Goal: Find specific page/section: Find specific page/section

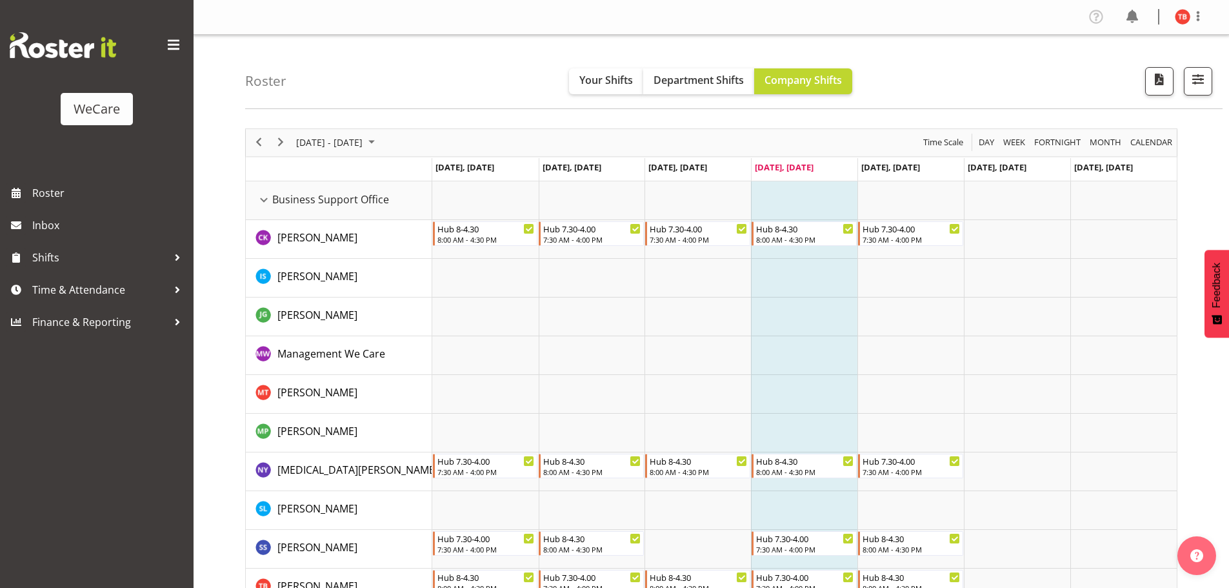
select select "location"
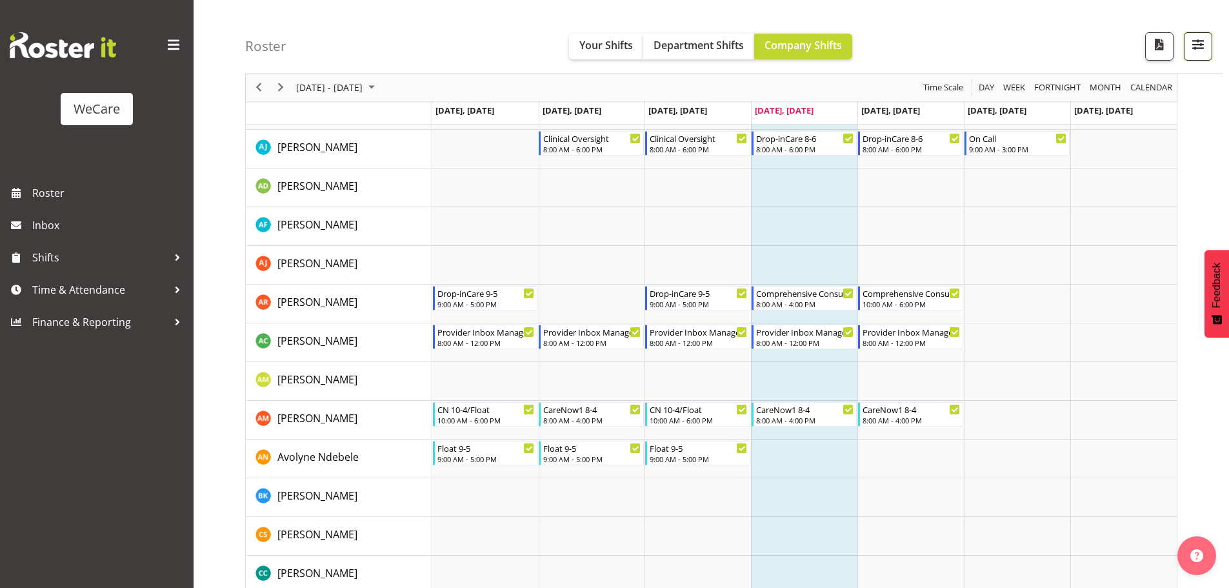
click at [1192, 56] on button "button" at bounding box center [1198, 46] width 28 height 28
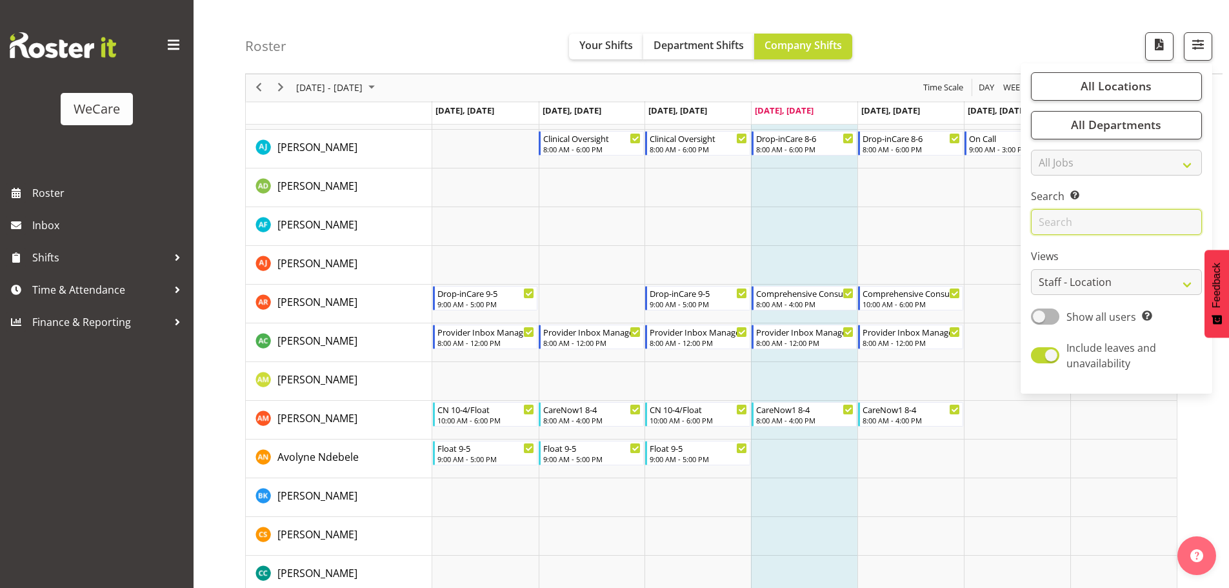
click at [1068, 220] on input "text" at bounding box center [1116, 223] width 171 height 26
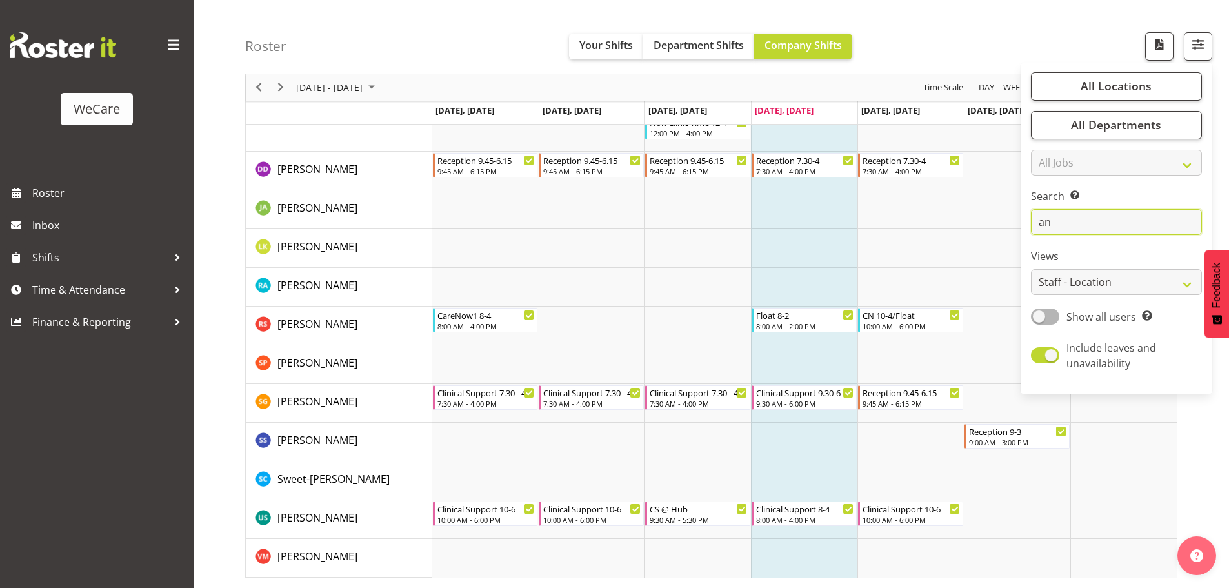
scroll to position [1410, 0]
type input "a"
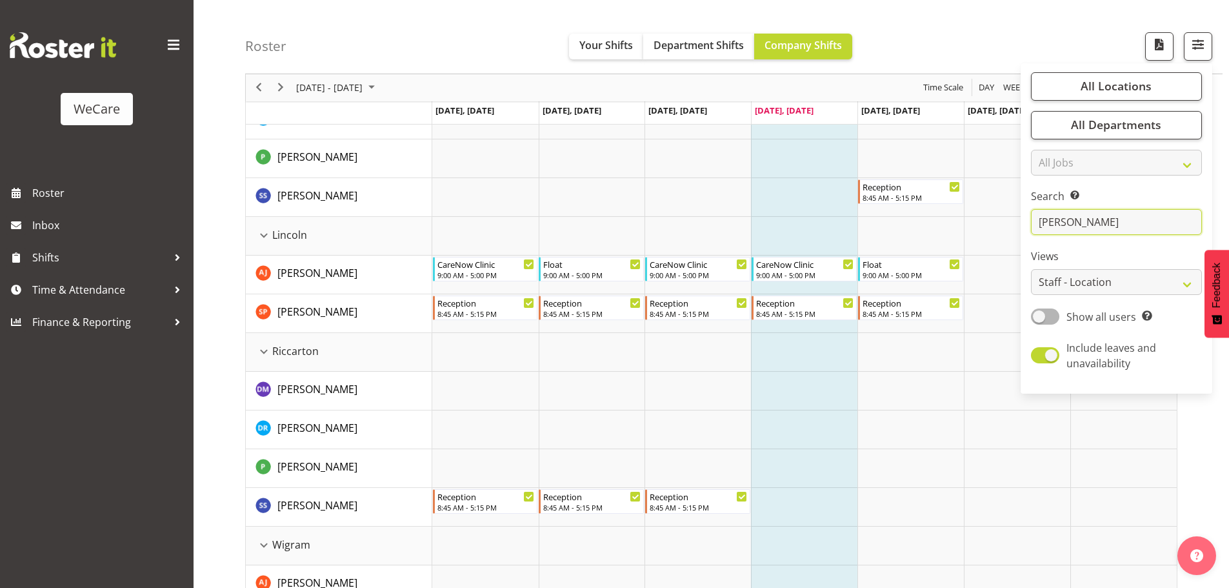
scroll to position [0, 0]
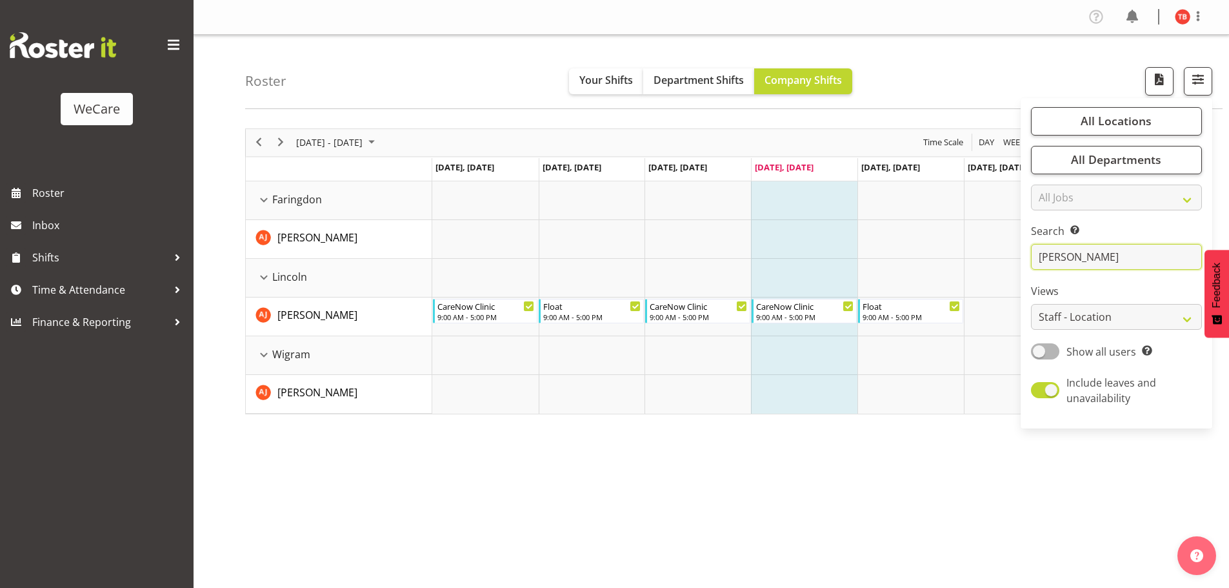
type input "[PERSON_NAME]"
click at [796, 244] on td "Timeline Week of September 11, 2025" at bounding box center [804, 239] width 106 height 39
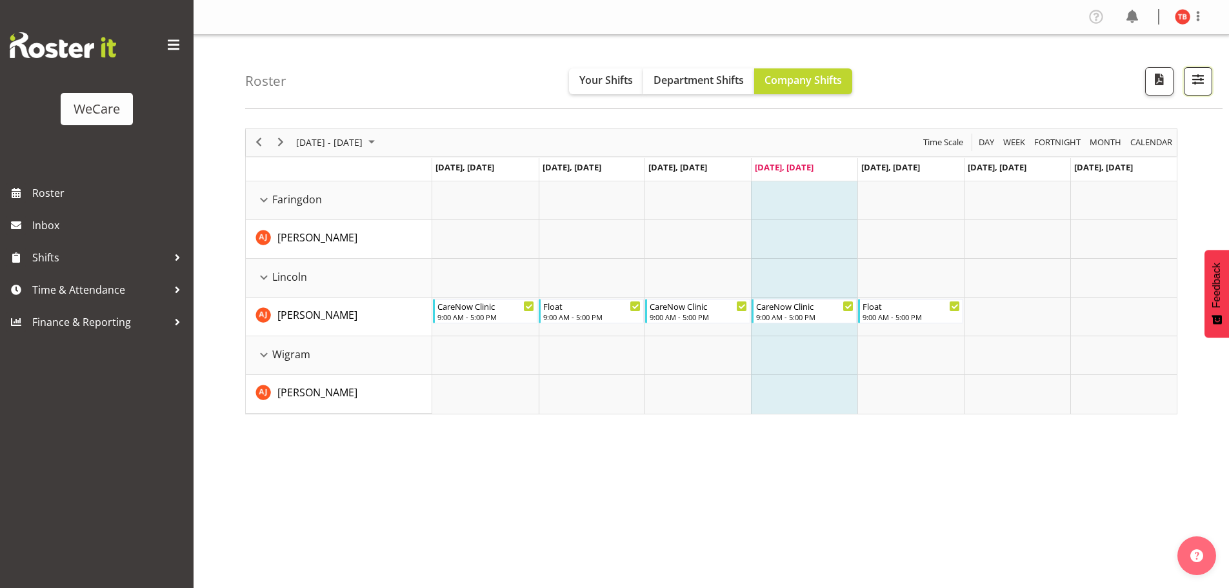
click at [1206, 74] on span "button" at bounding box center [1198, 79] width 17 height 17
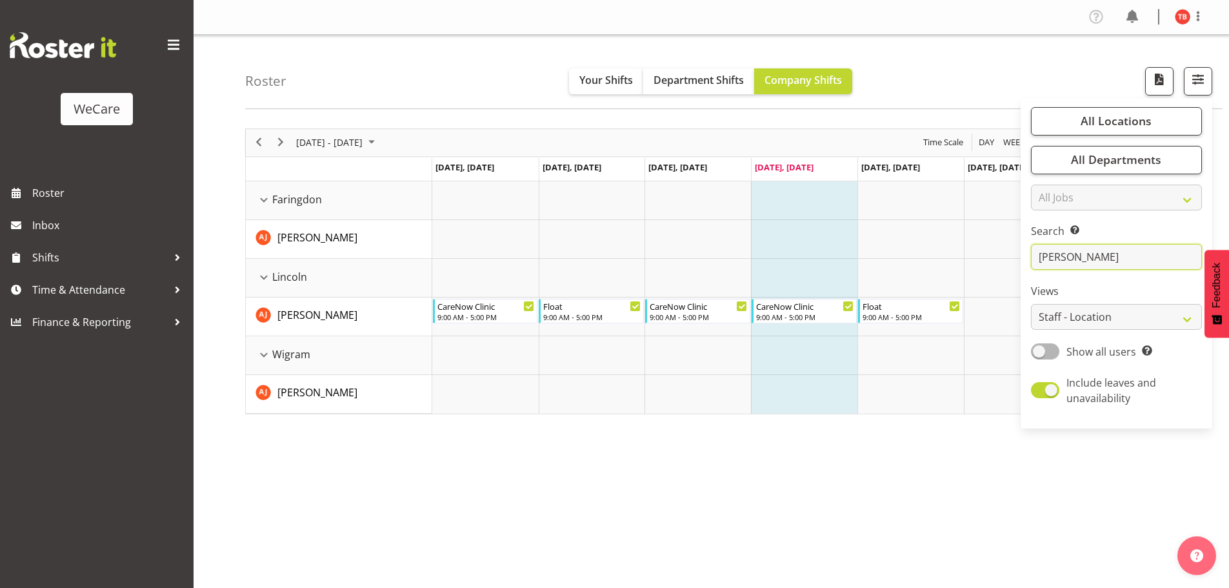
drag, startPoint x: 1082, startPoint y: 255, endPoint x: 1014, endPoint y: 266, distance: 68.6
click at [1014, 266] on div "Roster Your Shifts Department Shifts Company Shifts All Locations Clear Busines…" at bounding box center [711, 335] width 1035 height 600
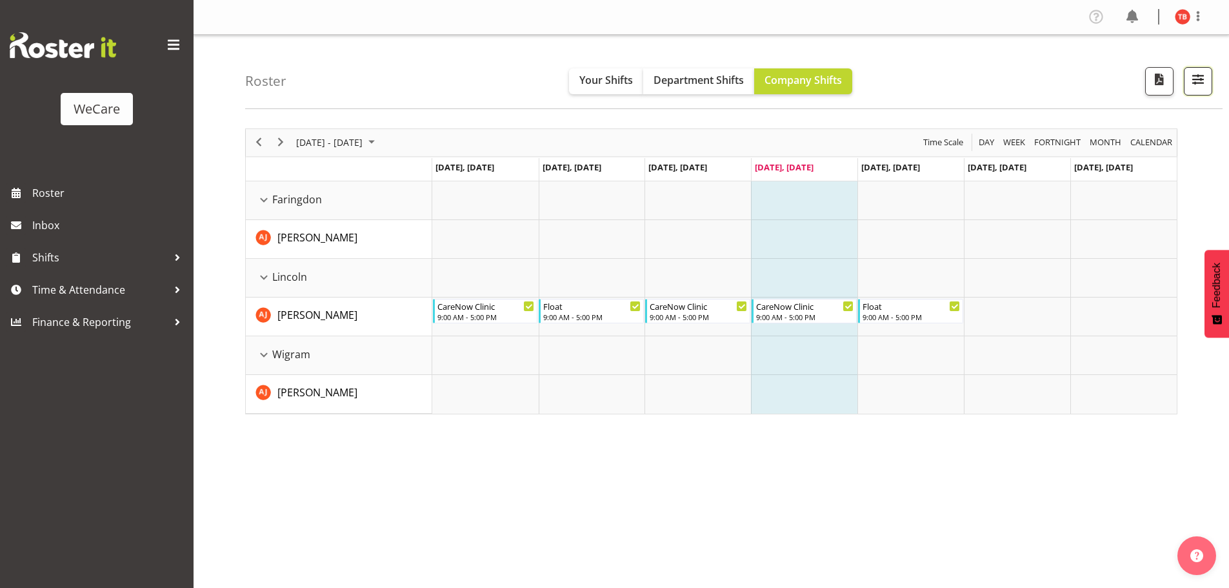
click at [1197, 77] on span "button" at bounding box center [1198, 79] width 17 height 17
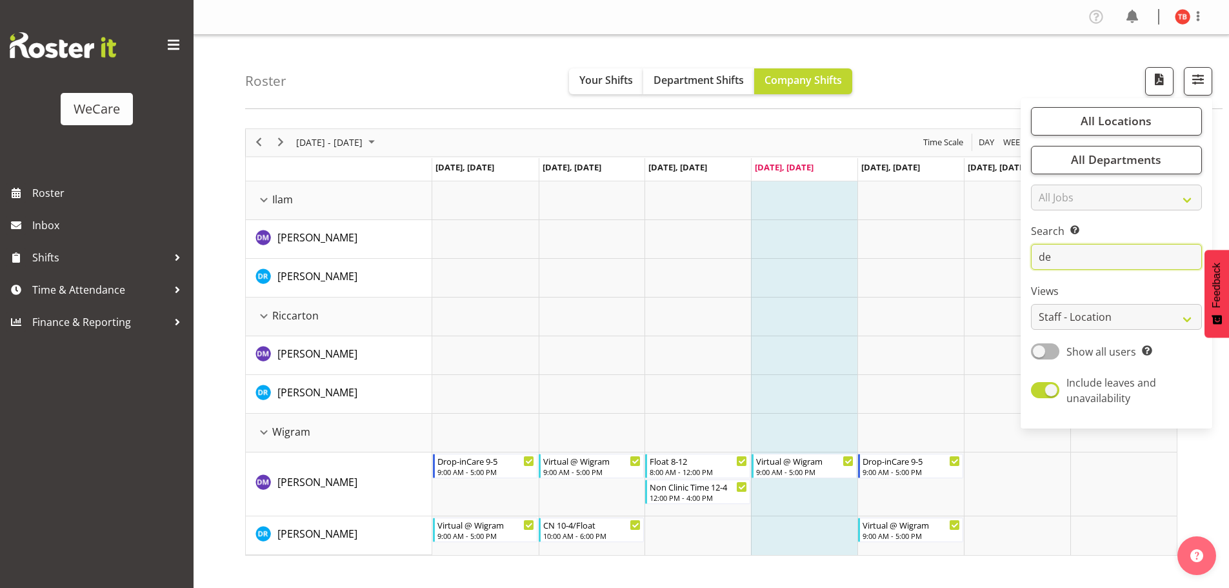
type input "d"
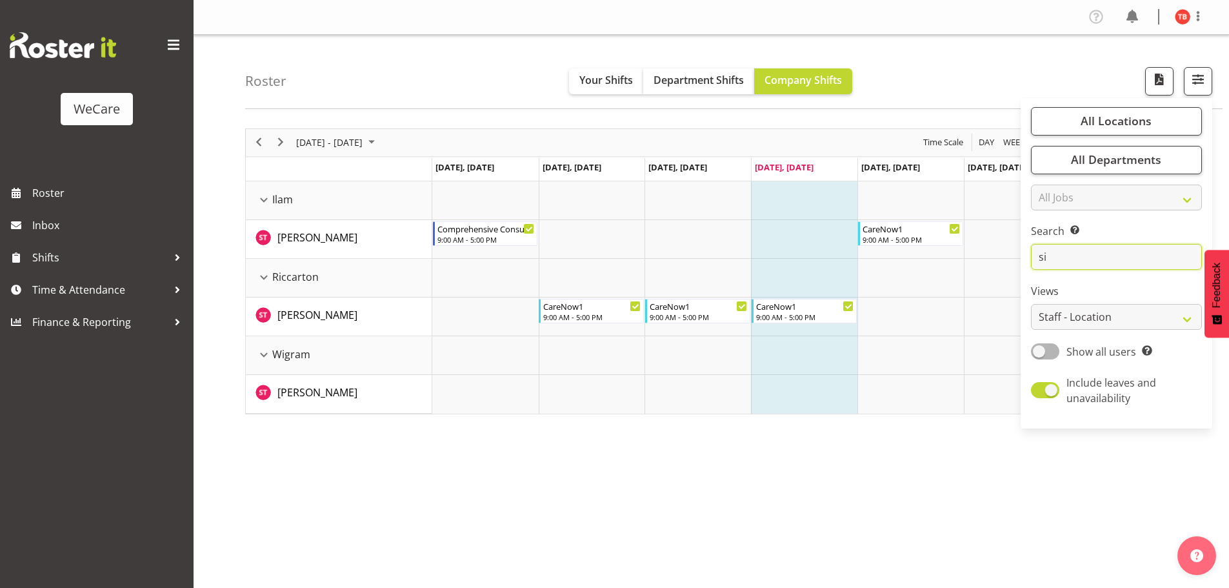
type input "s"
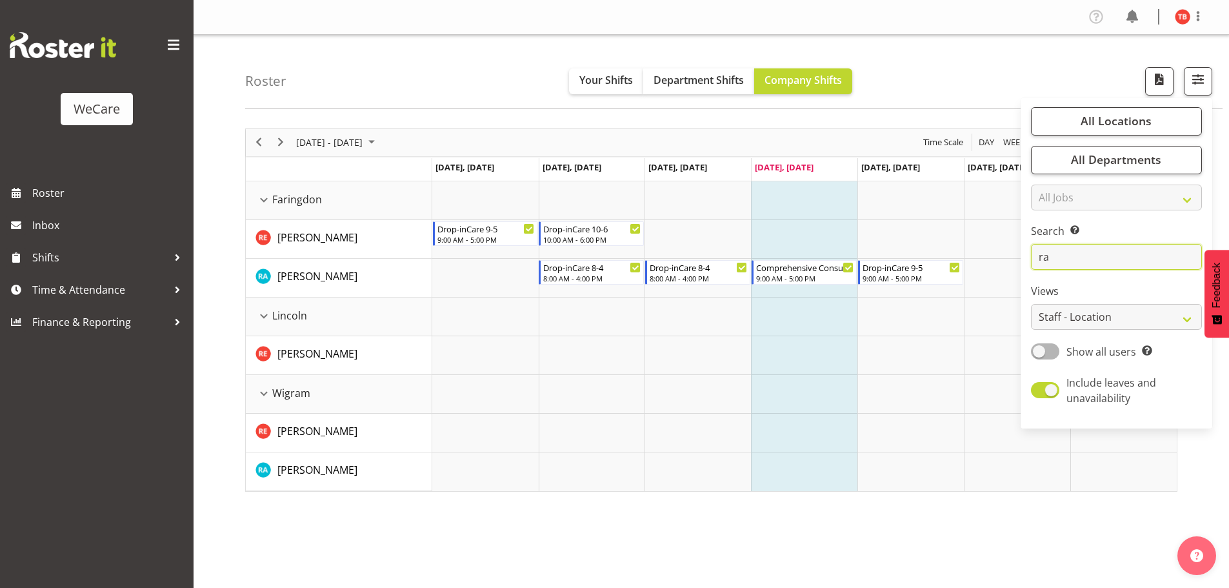
type input "r"
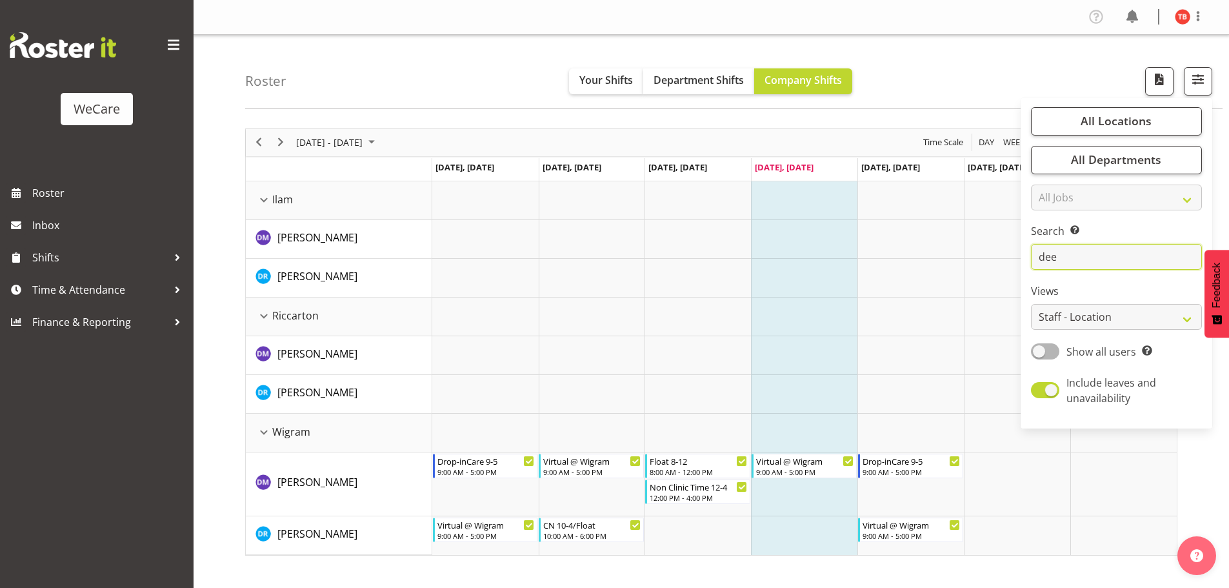
scroll to position [47, 0]
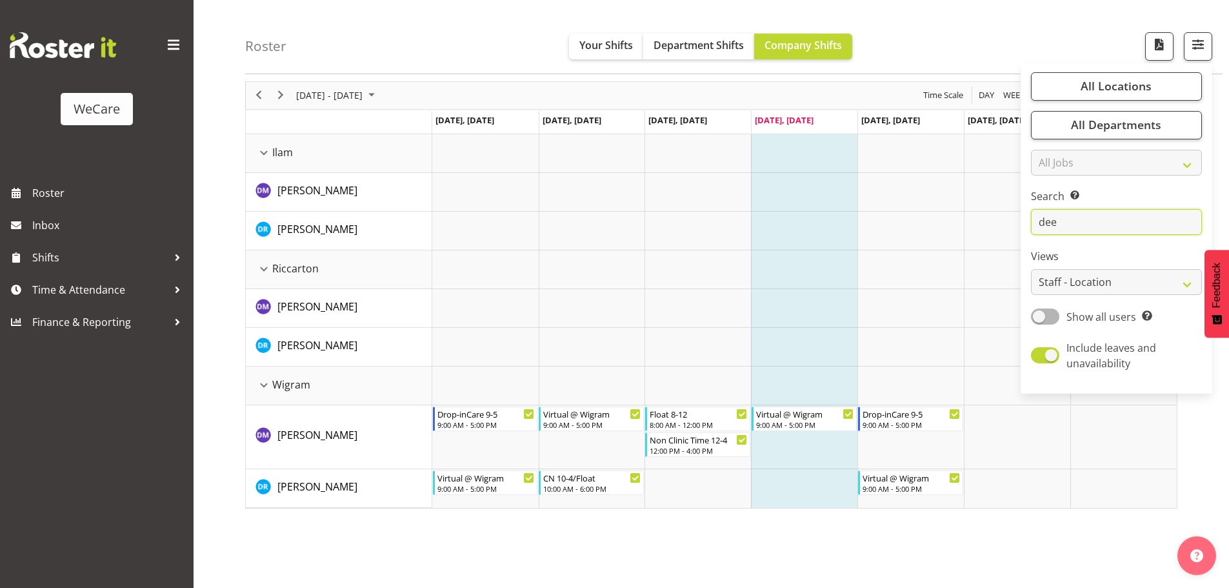
type input "dee"
click at [842, 259] on td "Timeline Week of September 11, 2025" at bounding box center [804, 269] width 106 height 39
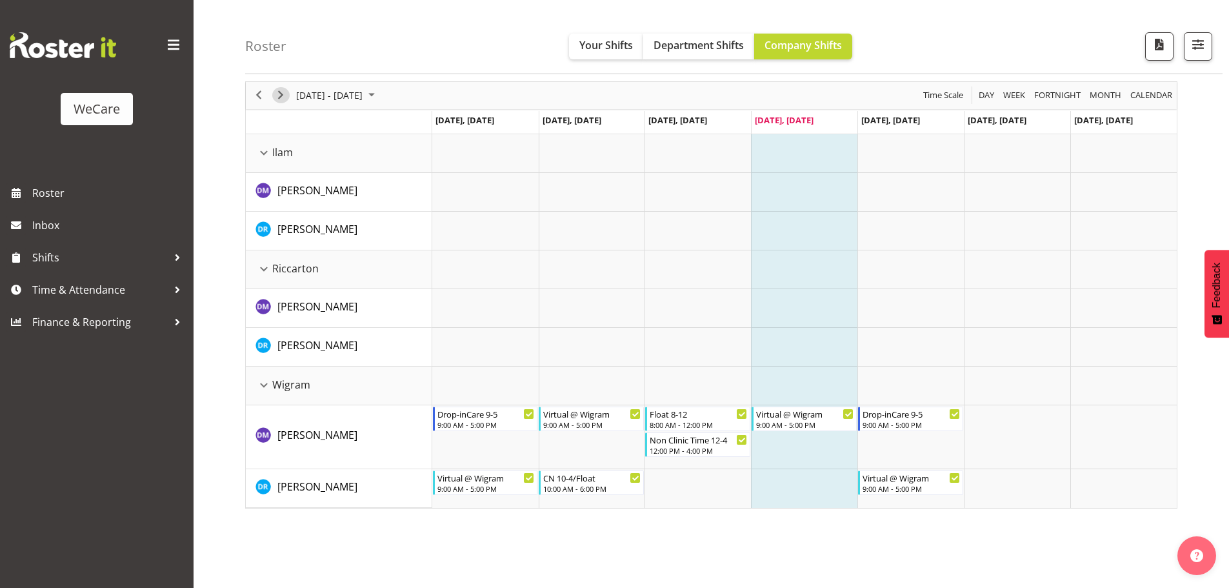
click at [279, 97] on span "Next" at bounding box center [280, 95] width 15 height 16
